Goal: Task Accomplishment & Management: Manage account settings

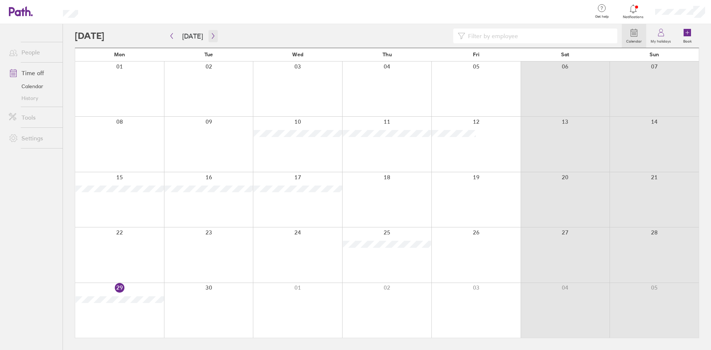
click at [210, 38] on icon "button" at bounding box center [213, 36] width 6 height 6
click at [210, 34] on icon "button" at bounding box center [213, 36] width 6 height 6
